Goal: Navigation & Orientation: Find specific page/section

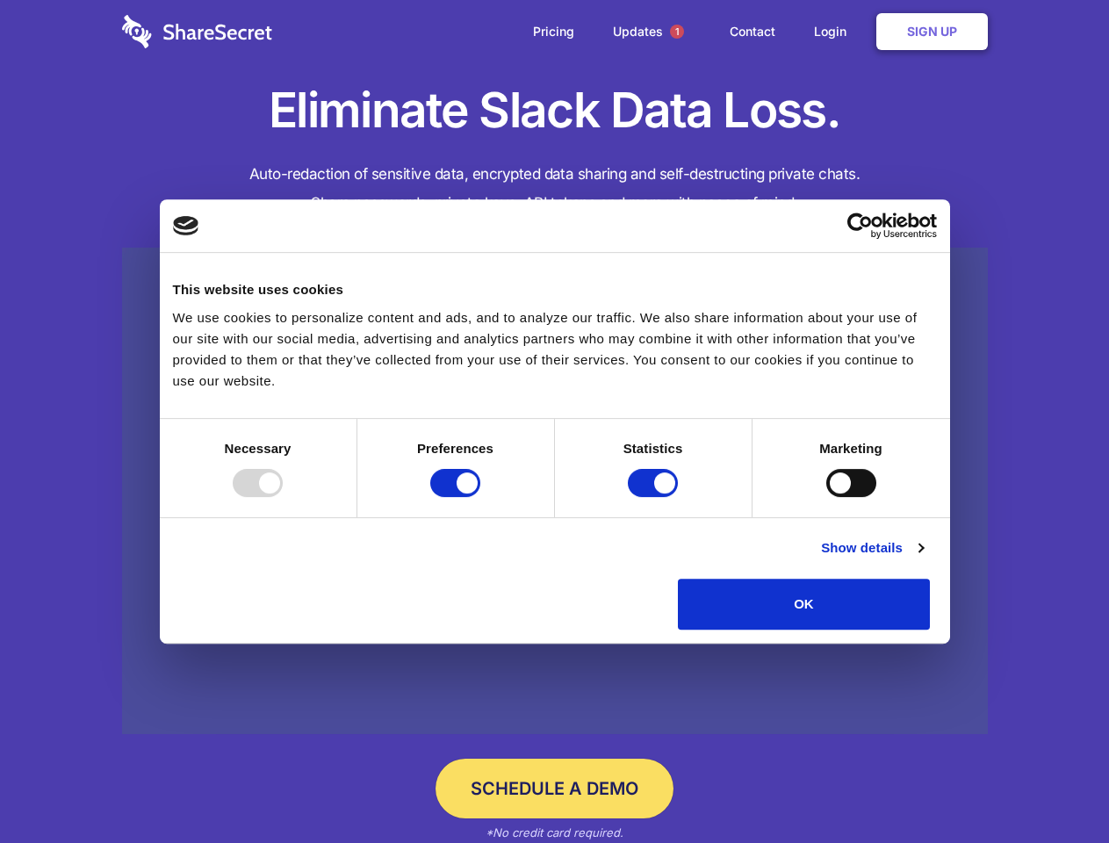
click at [283, 497] on div at bounding box center [258, 483] width 50 height 28
click at [480, 497] on input "Preferences" at bounding box center [455, 483] width 50 height 28
checkbox input "false"
click at [655, 497] on input "Statistics" at bounding box center [653, 483] width 50 height 28
checkbox input "false"
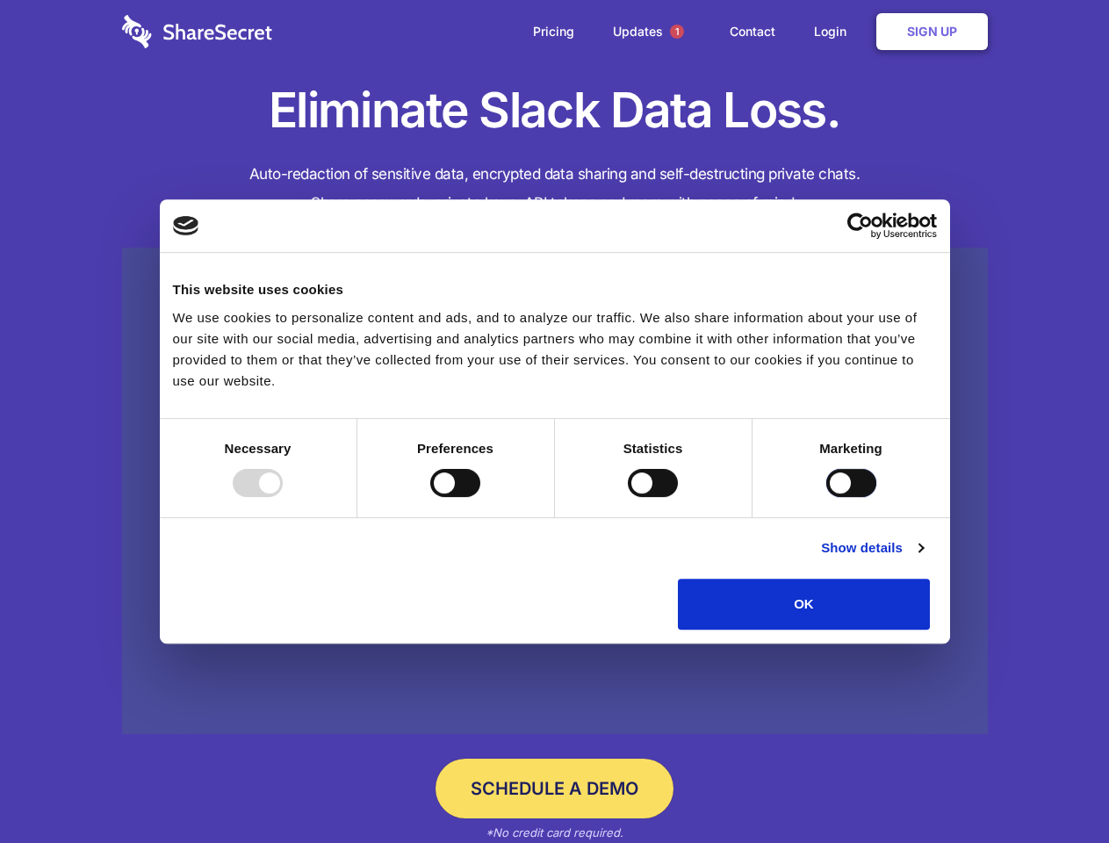
click at [826, 497] on input "Marketing" at bounding box center [851, 483] width 50 height 28
checkbox input "true"
click at [923, 558] on link "Show details" at bounding box center [872, 547] width 102 height 21
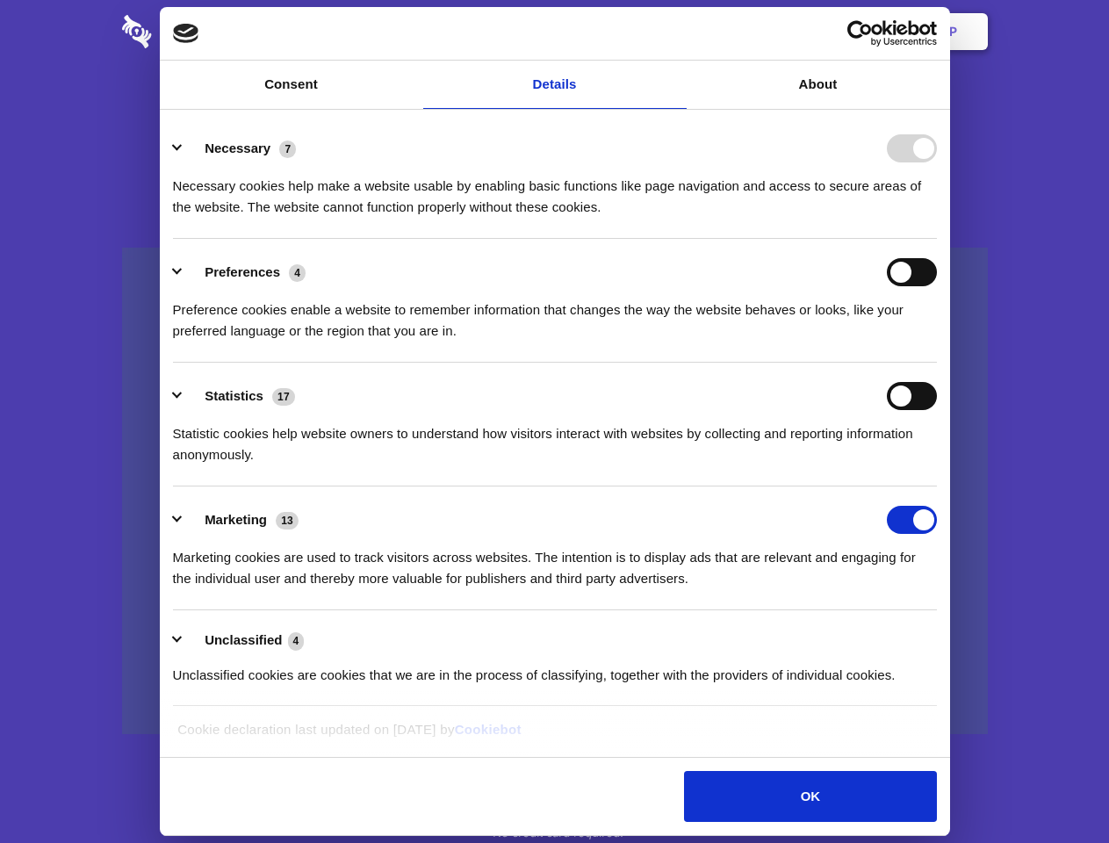
click at [937, 218] on div "Necessary cookies help make a website usable by enabling basic functions like p…" at bounding box center [555, 189] width 764 height 55
click at [676, 32] on span "1" at bounding box center [677, 32] width 14 height 14
